Goal: Find specific page/section: Find specific page/section

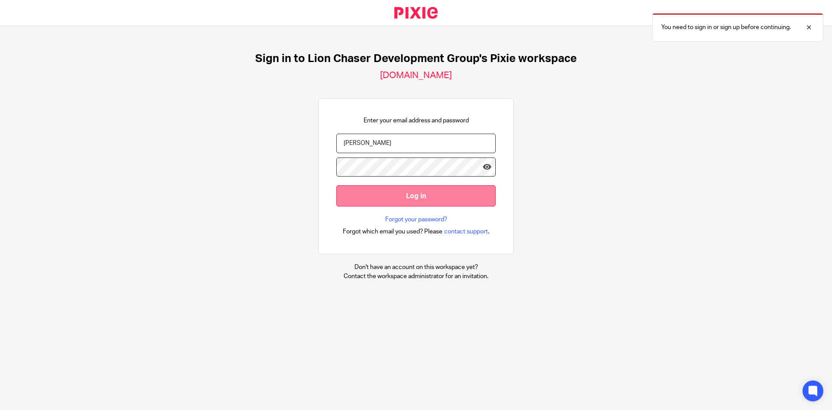
click at [387, 198] on input "Log in" at bounding box center [416, 195] width 160 height 21
click at [363, 145] on input "[PERSON_NAME]" at bounding box center [416, 144] width 160 height 20
type input "R"
type input "[EMAIL_ADDRESS][DOMAIN_NAME]"
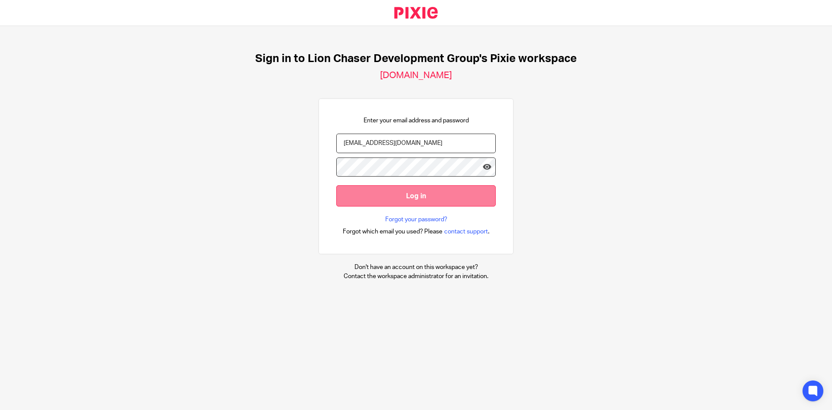
click at [417, 197] on input "Log in" at bounding box center [416, 195] width 160 height 21
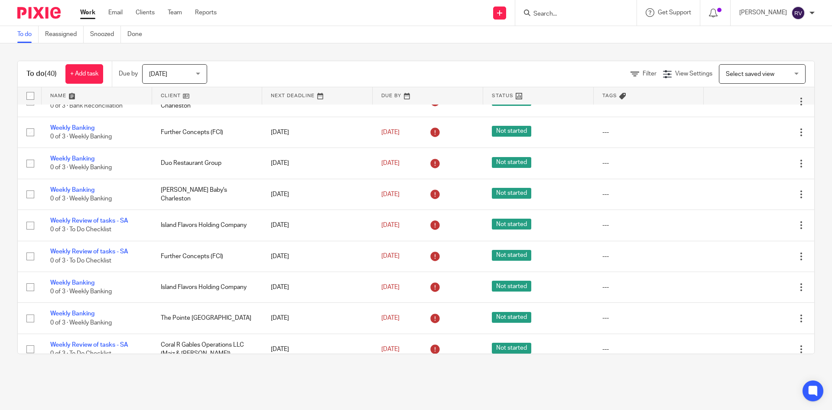
scroll to position [989, 0]
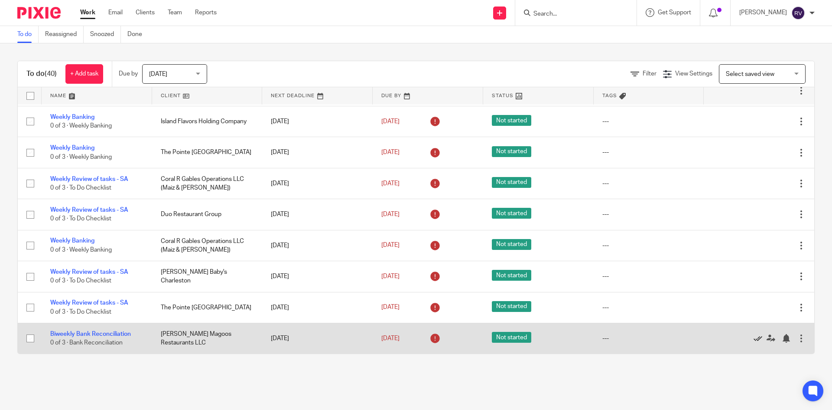
click at [754, 336] on icon at bounding box center [758, 338] width 9 height 9
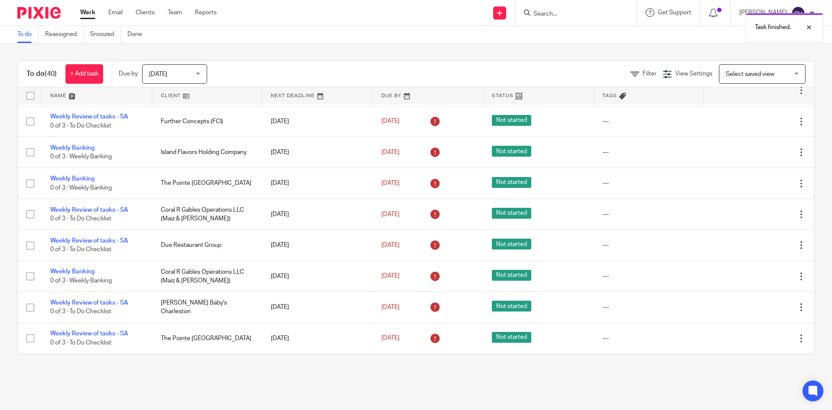
click at [754, 336] on icon at bounding box center [758, 338] width 9 height 9
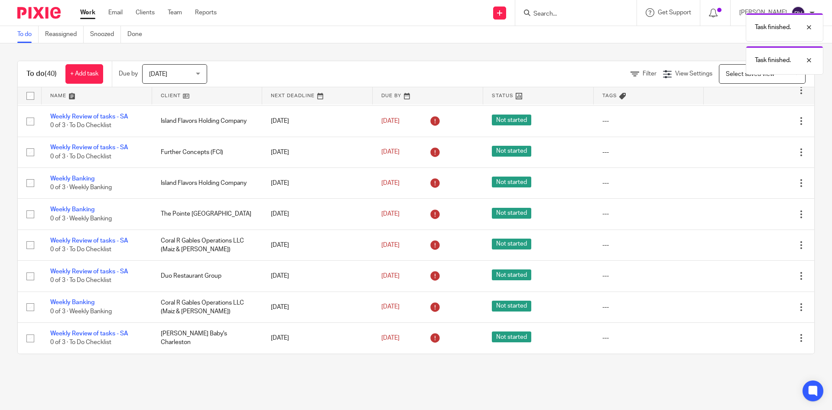
scroll to position [928, 0]
click at [754, 336] on icon at bounding box center [758, 338] width 9 height 9
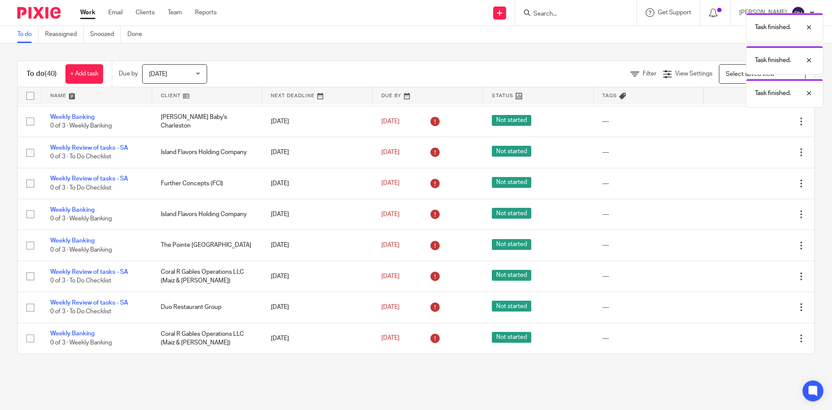
scroll to position [897, 0]
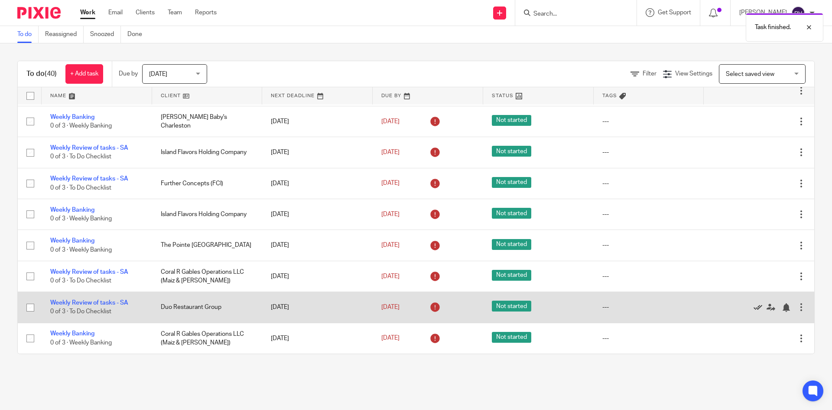
click at [754, 305] on icon at bounding box center [758, 307] width 9 height 9
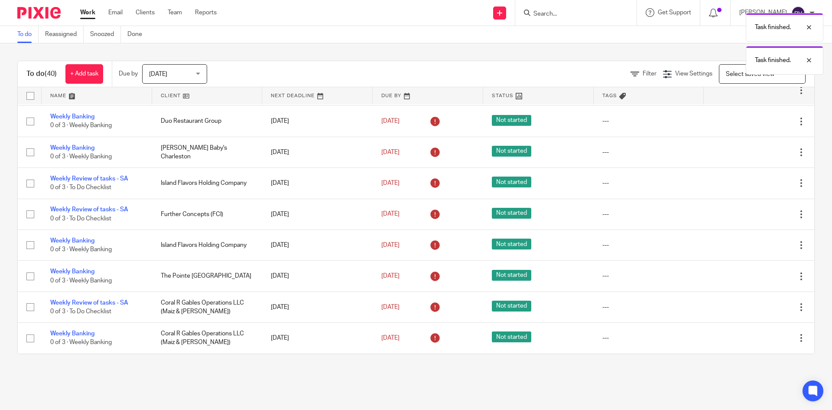
scroll to position [866, 0]
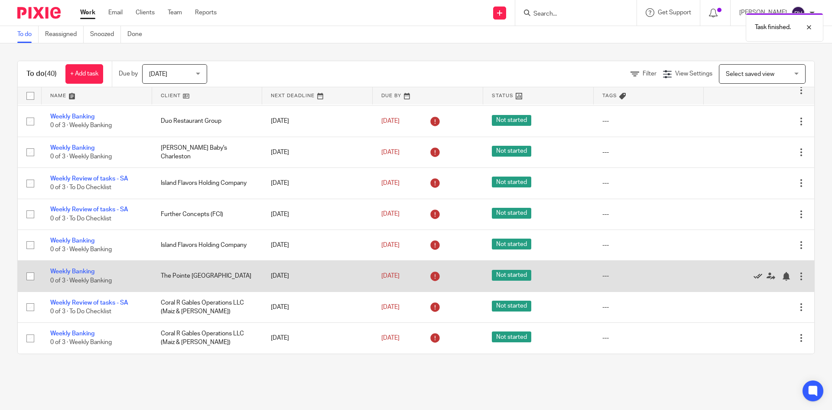
click at [754, 276] on icon at bounding box center [758, 276] width 9 height 9
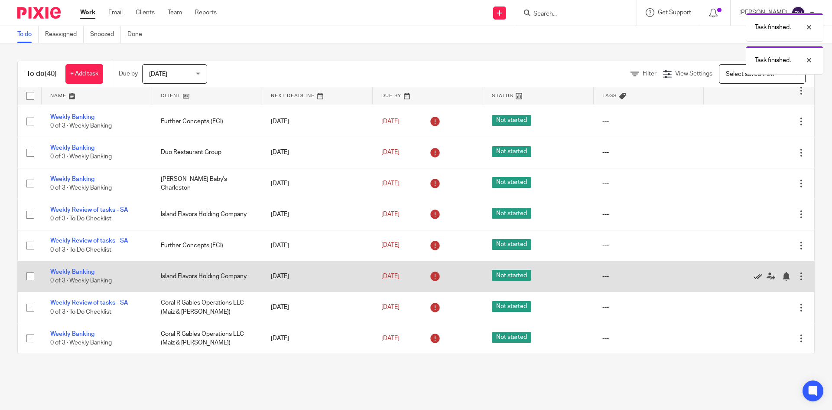
click at [754, 278] on icon at bounding box center [758, 276] width 9 height 9
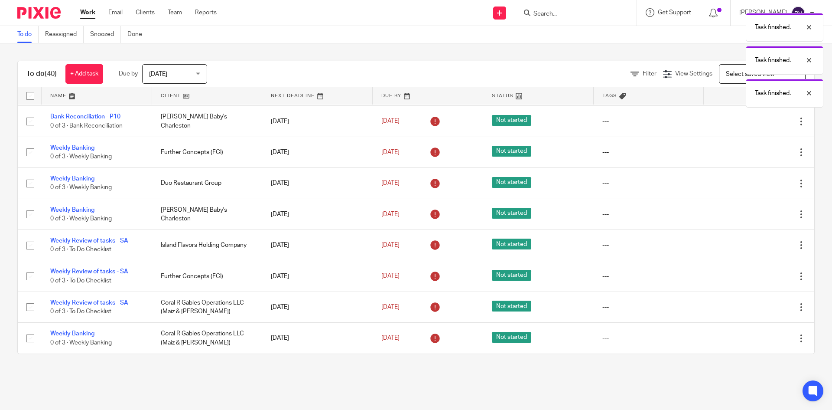
scroll to position [804, 0]
click at [754, 278] on icon at bounding box center [758, 276] width 9 height 9
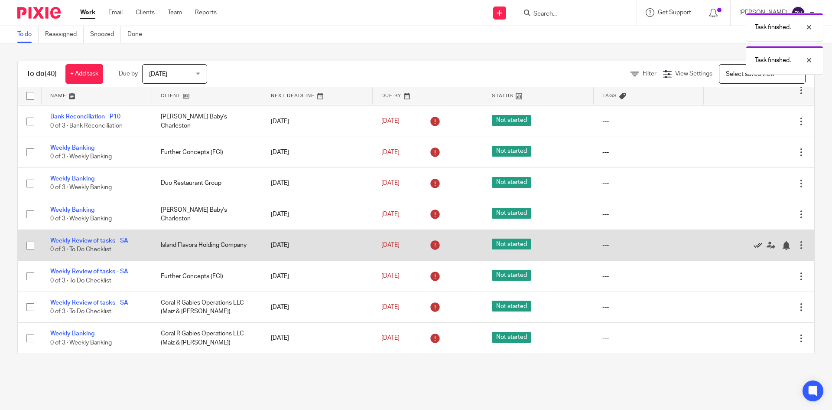
scroll to position [773, 0]
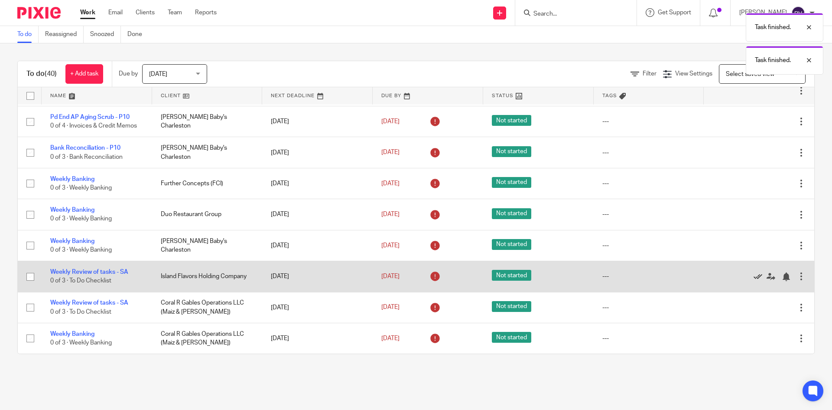
click at [754, 277] on icon at bounding box center [758, 276] width 9 height 9
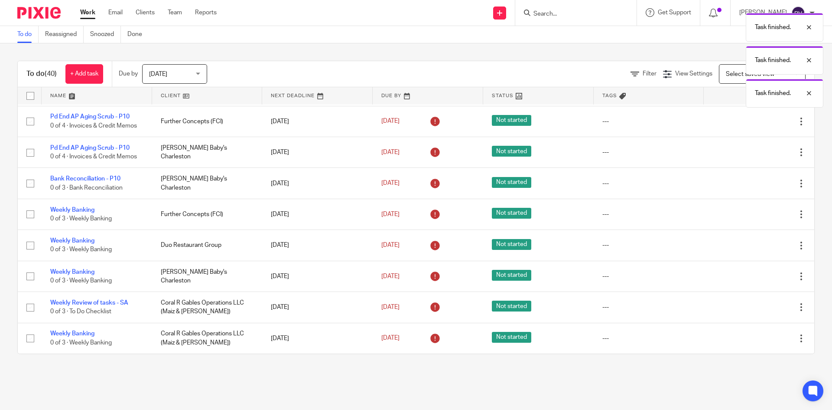
scroll to position [742, 0]
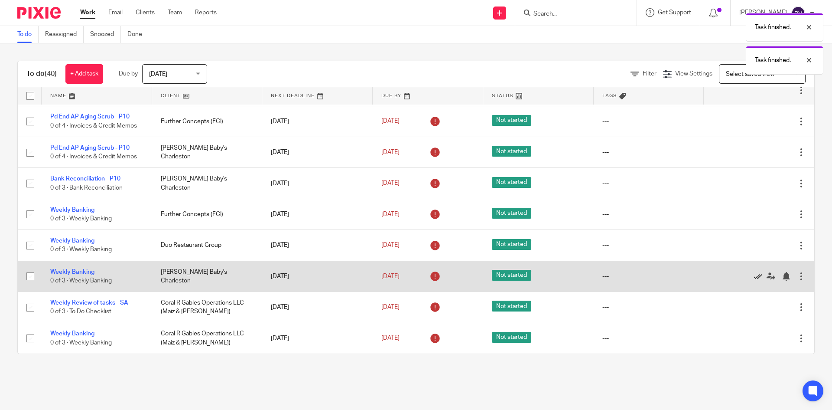
click at [754, 277] on icon at bounding box center [758, 276] width 9 height 9
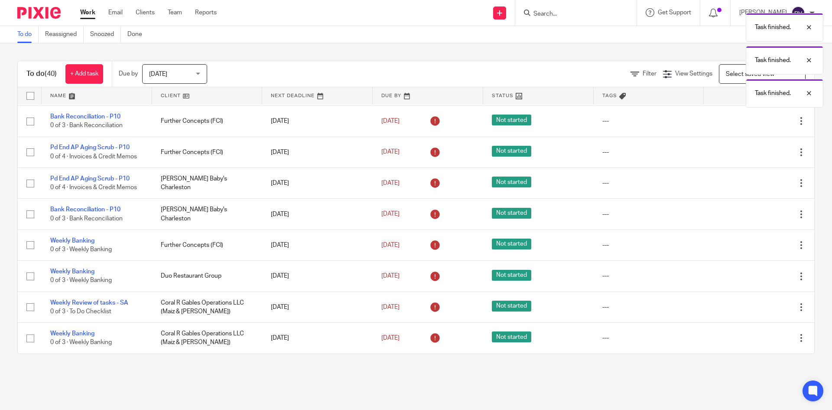
click at [754, 277] on icon at bounding box center [758, 276] width 9 height 9
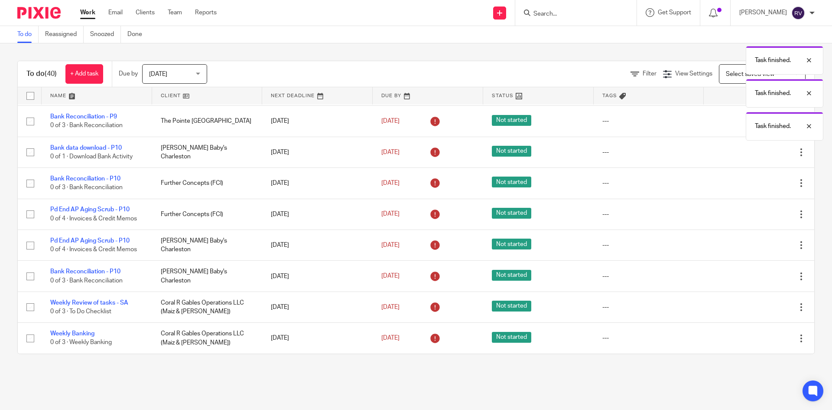
scroll to position [649, 0]
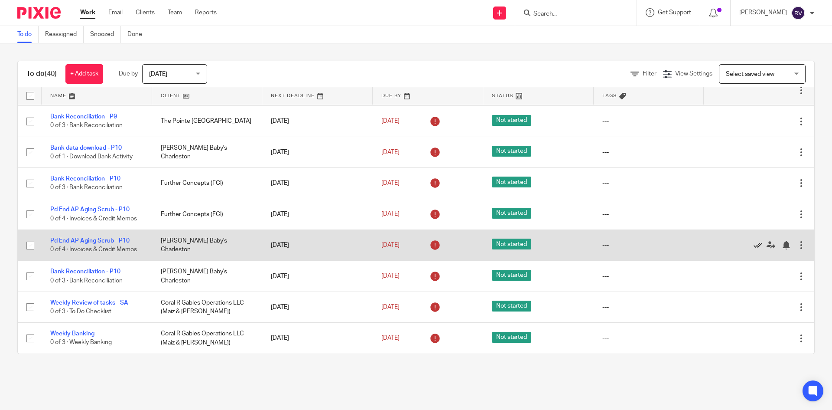
click at [754, 246] on icon at bounding box center [758, 245] width 9 height 9
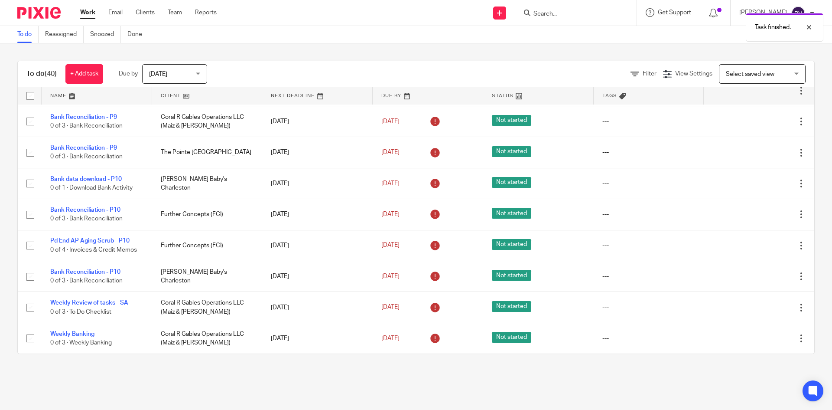
scroll to position [618, 0]
click at [754, 246] on icon at bounding box center [758, 245] width 9 height 9
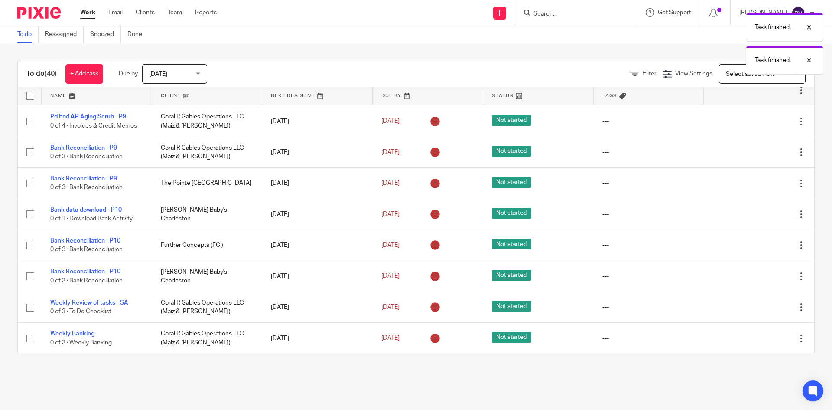
click at [754, 246] on icon at bounding box center [758, 245] width 9 height 9
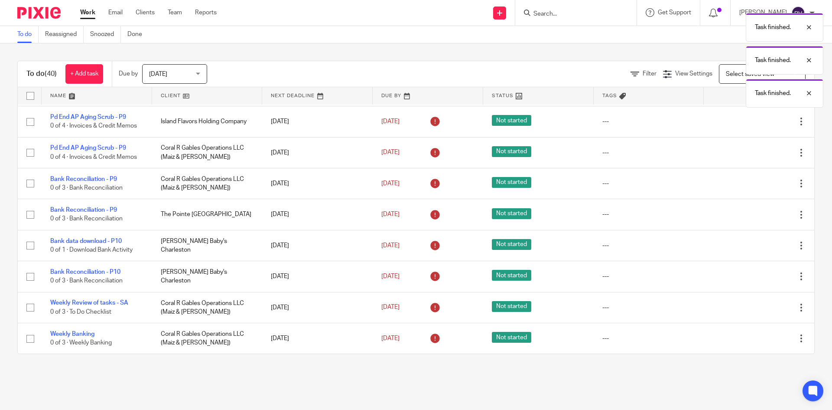
scroll to position [556, 0]
click at [754, 246] on icon at bounding box center [758, 245] width 9 height 9
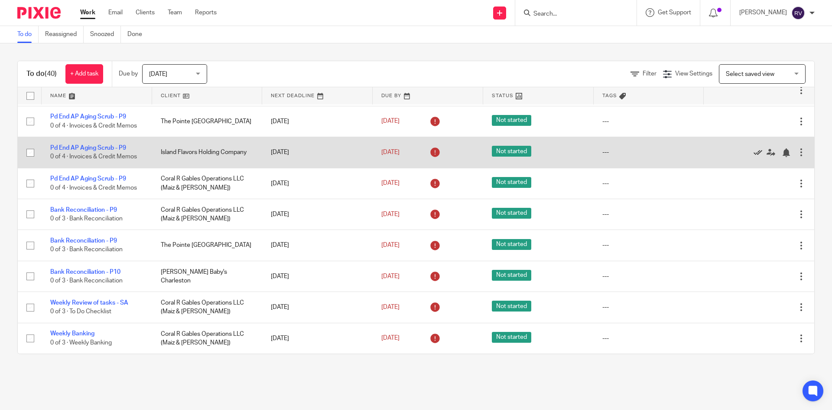
click at [754, 153] on icon at bounding box center [758, 152] width 9 height 9
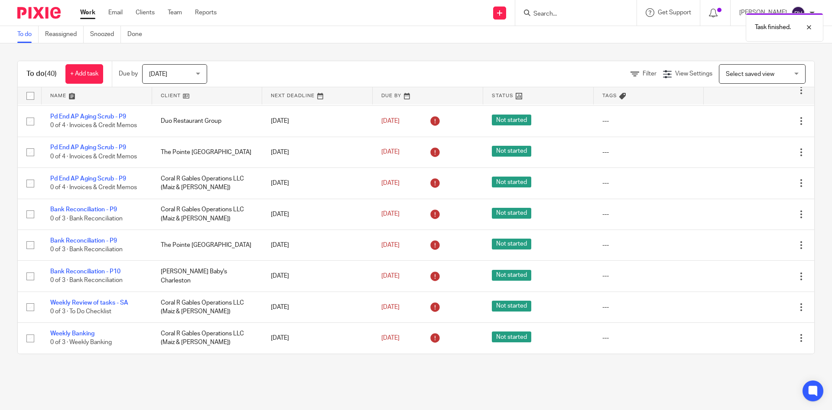
scroll to position [494, 0]
click at [754, 153] on icon at bounding box center [758, 152] width 9 height 9
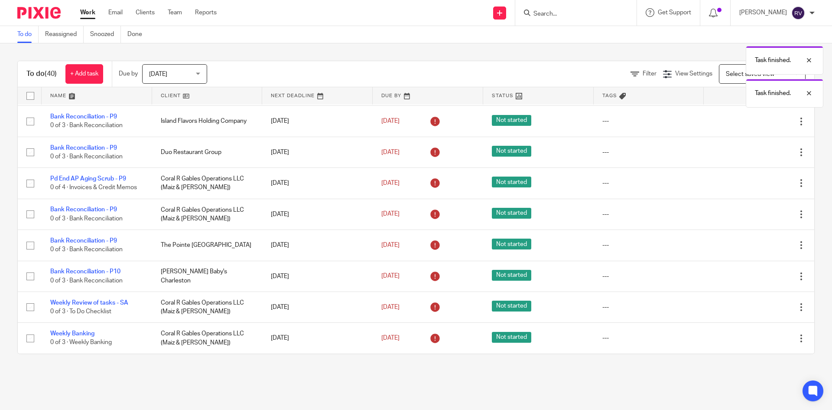
click at [754, 153] on icon at bounding box center [758, 152] width 9 height 9
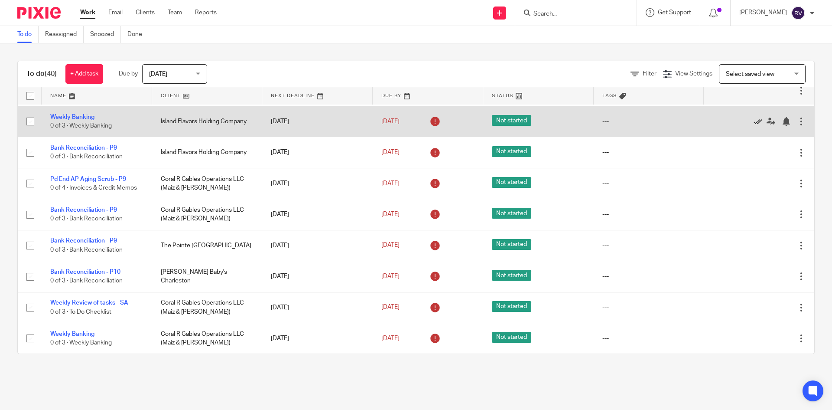
click at [754, 123] on icon at bounding box center [758, 121] width 9 height 9
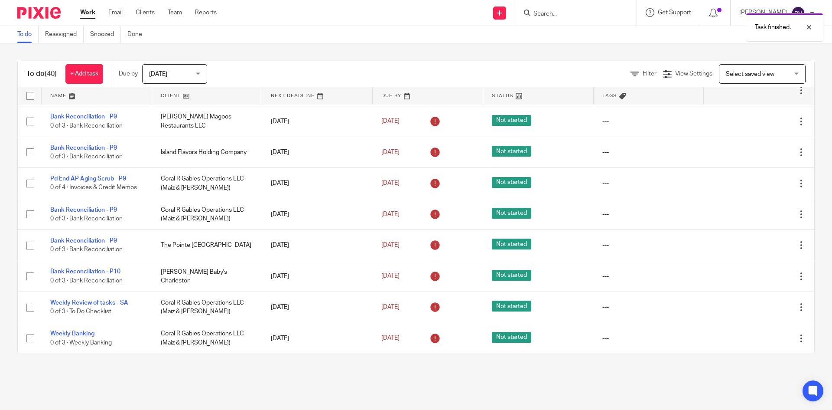
click at [754, 123] on icon at bounding box center [758, 121] width 9 height 9
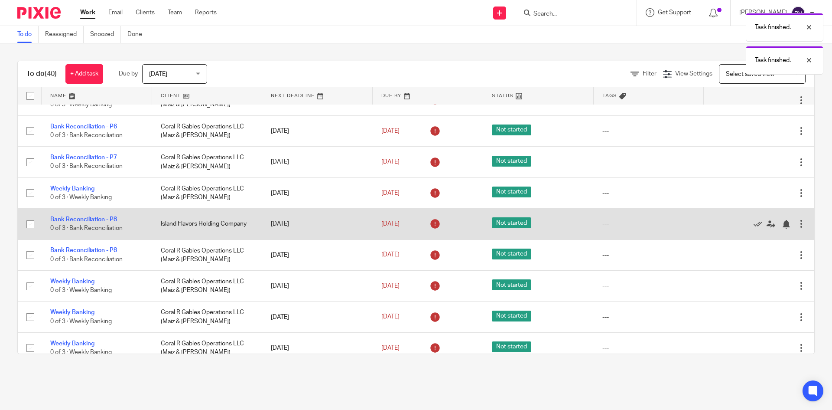
scroll to position [0, 0]
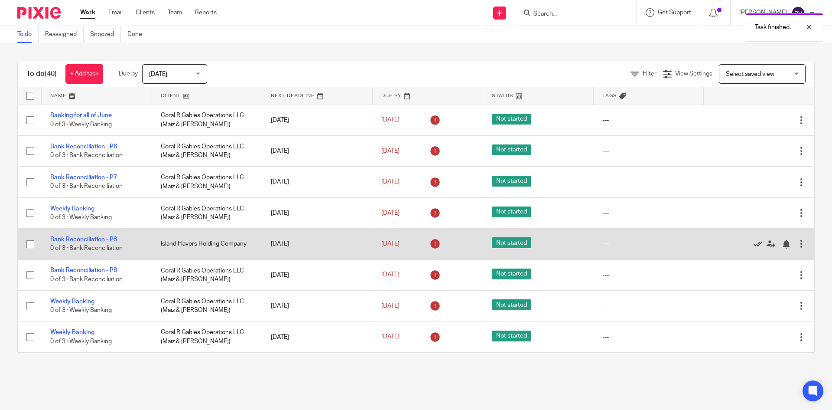
click at [754, 242] on icon at bounding box center [758, 244] width 9 height 9
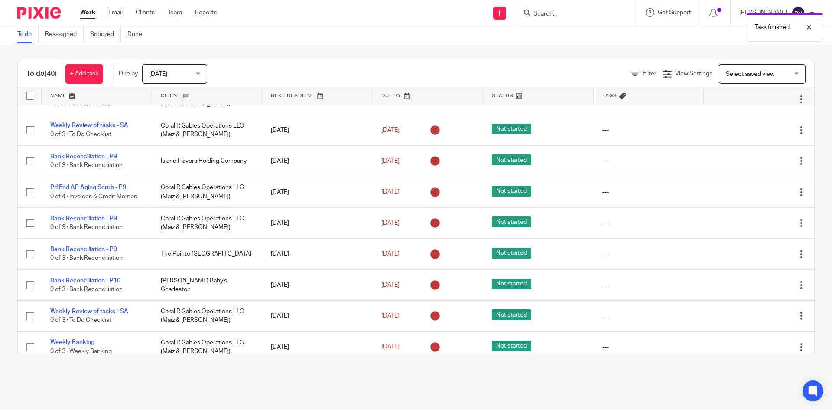
scroll to position [308, 0]
